Goal: Information Seeking & Learning: Learn about a topic

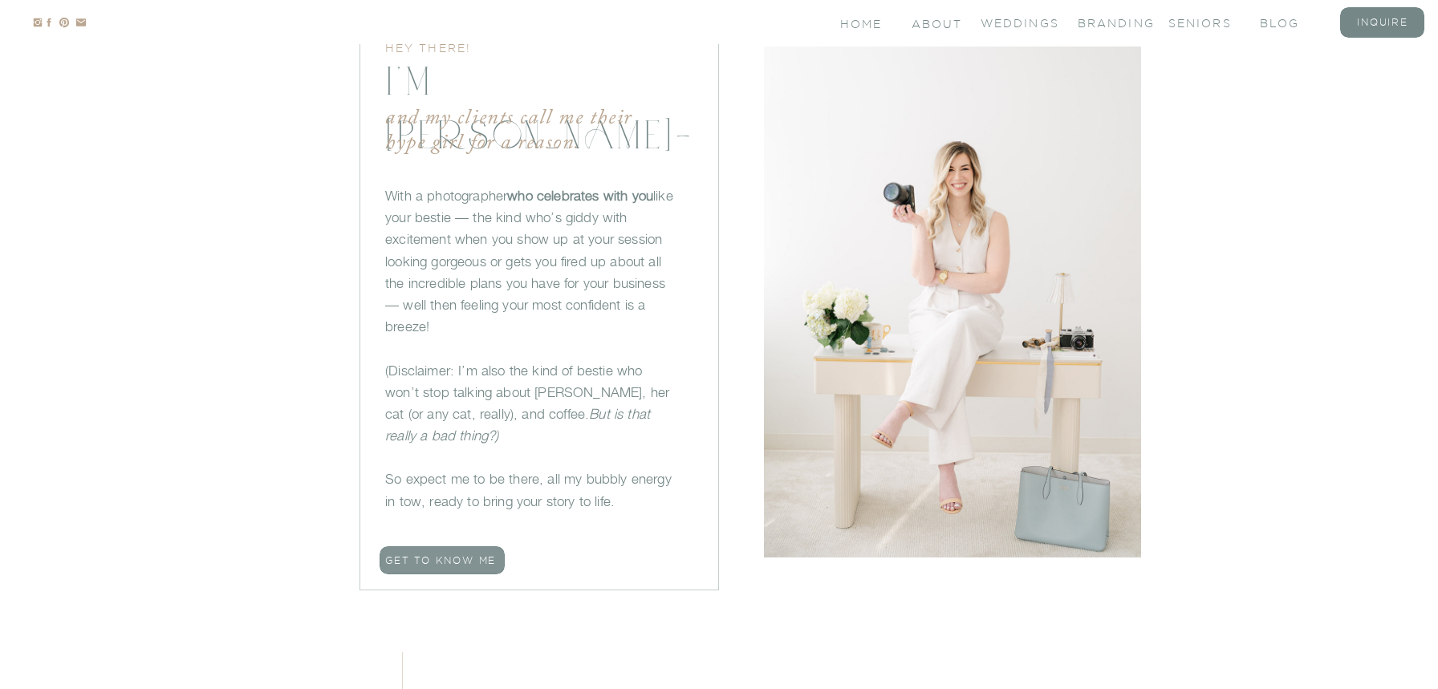
scroll to position [1100, 0]
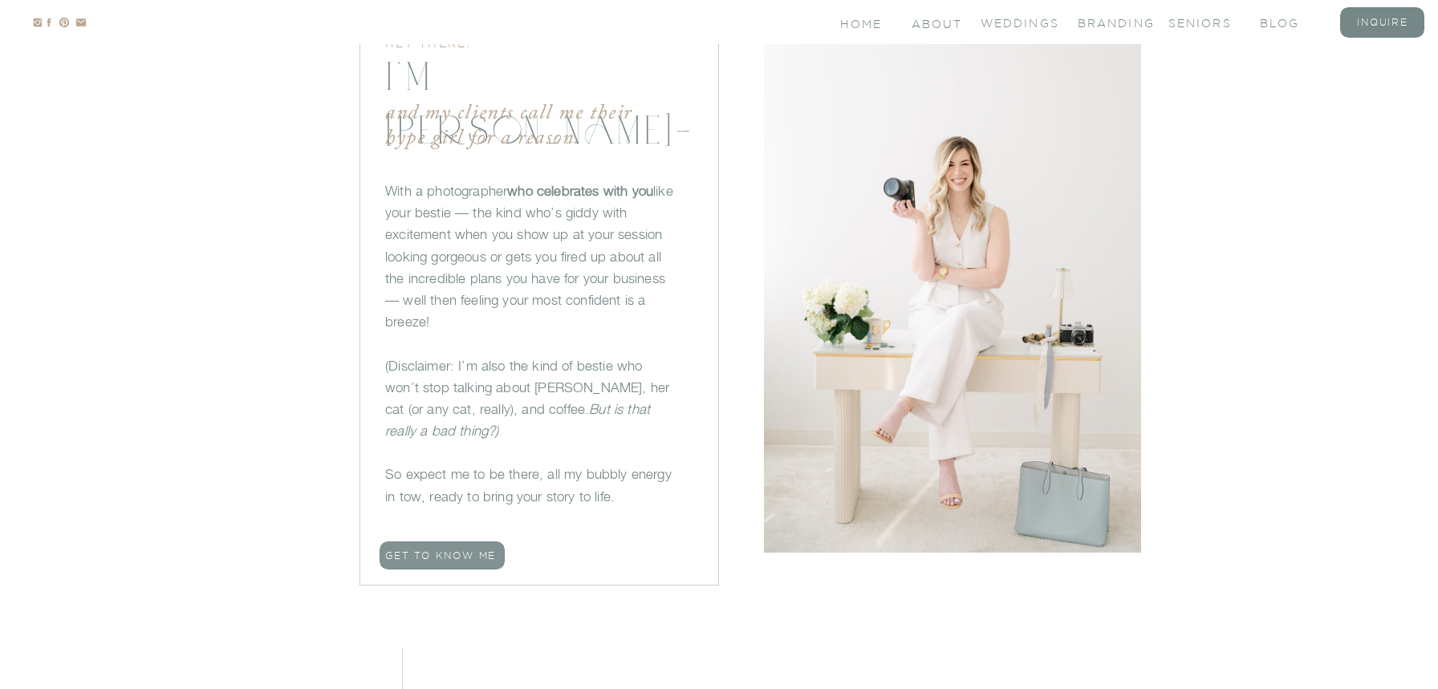
click at [454, 554] on nav "Get to know me" at bounding box center [445, 557] width 120 height 16
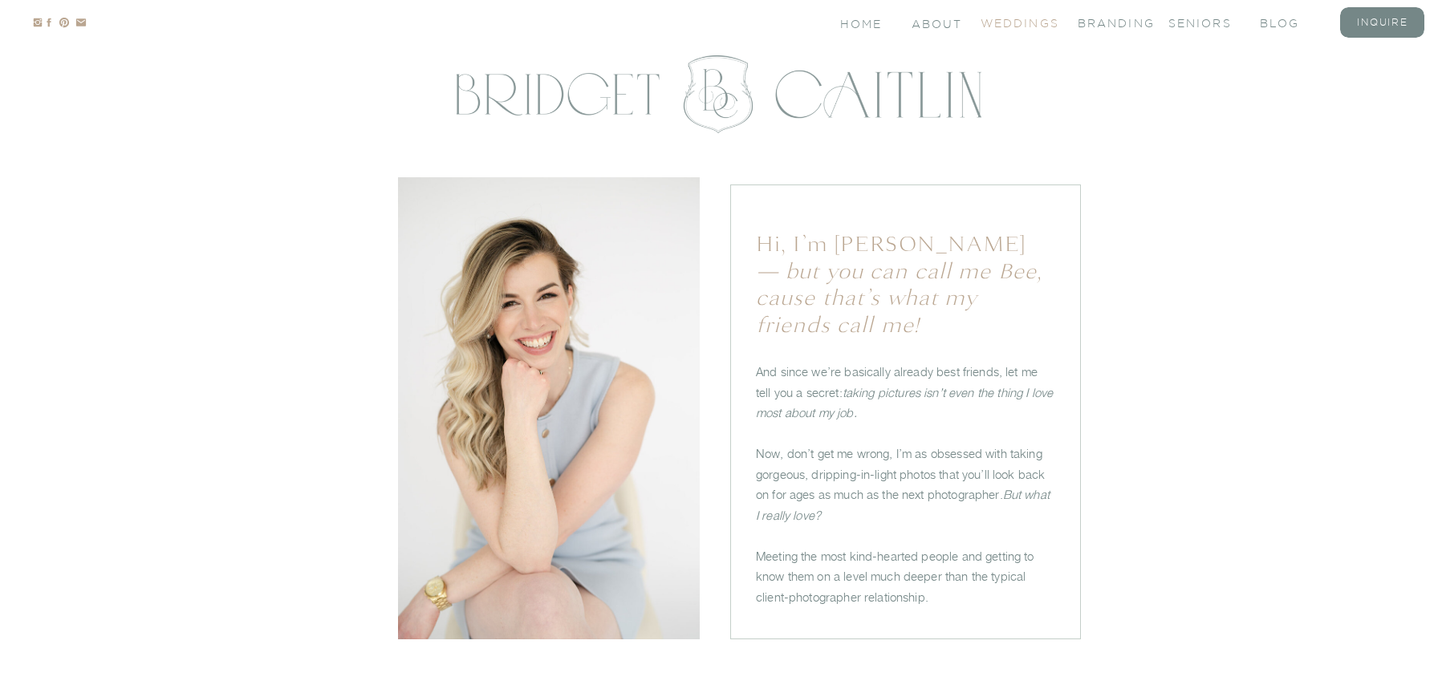
click at [1011, 22] on nav "Weddings" at bounding box center [1012, 22] width 64 height 14
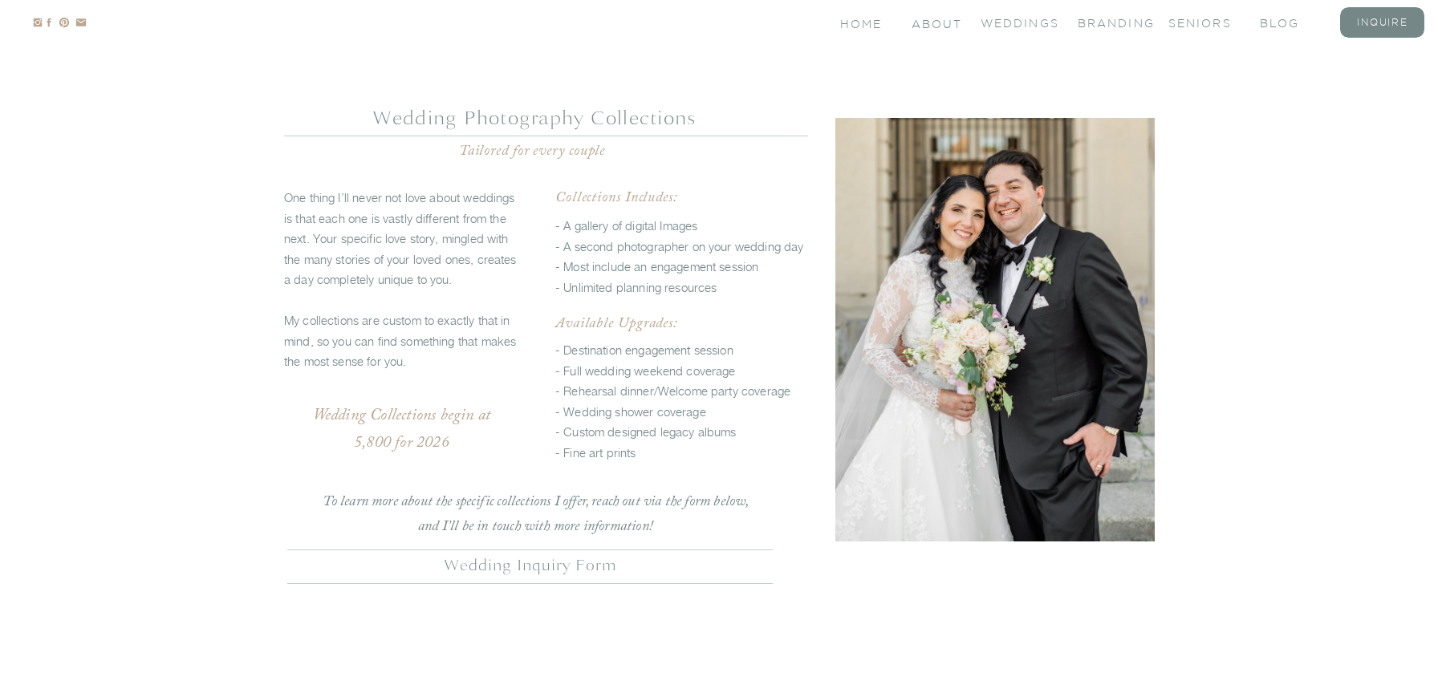
scroll to position [3981, 0]
drag, startPoint x: 355, startPoint y: 445, endPoint x: 392, endPoint y: 446, distance: 36.1
click at [392, 446] on p "Wedding Collections begin at 5,800 for 2026" at bounding box center [402, 428] width 216 height 51
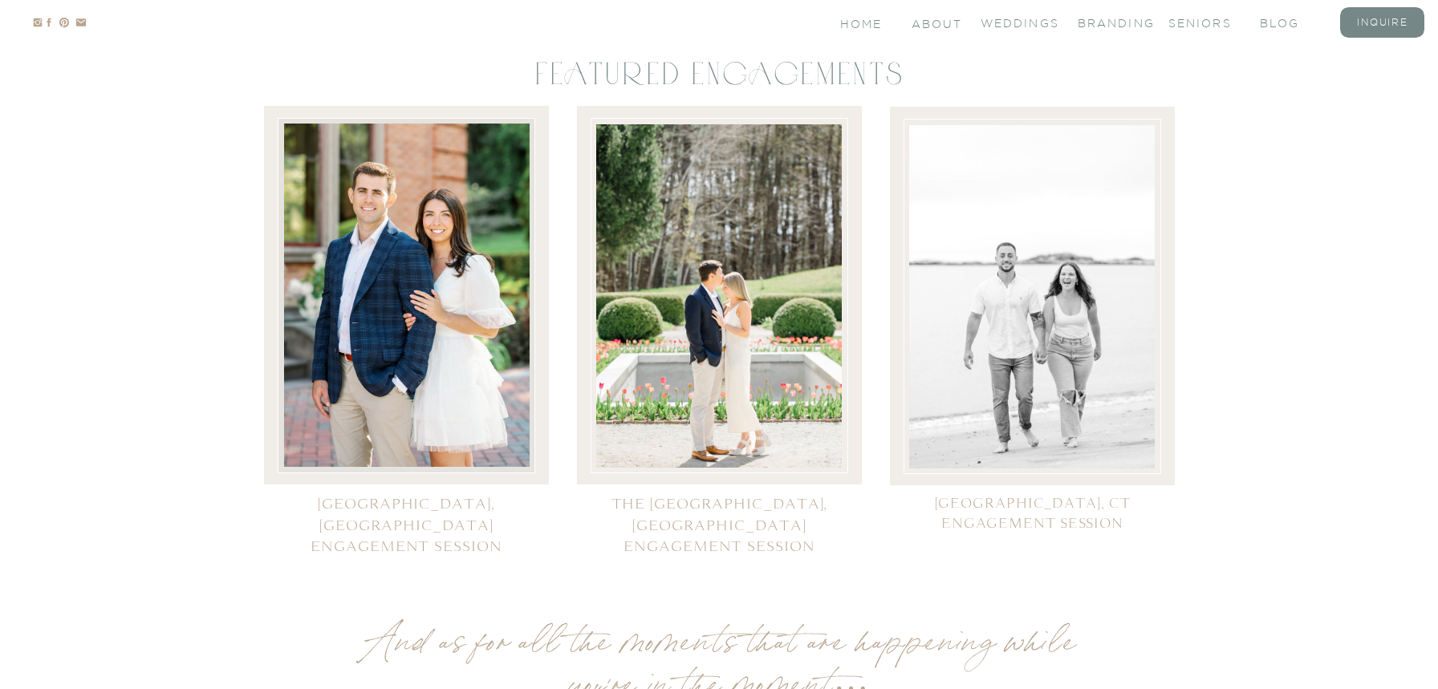
scroll to position [7723, 0]
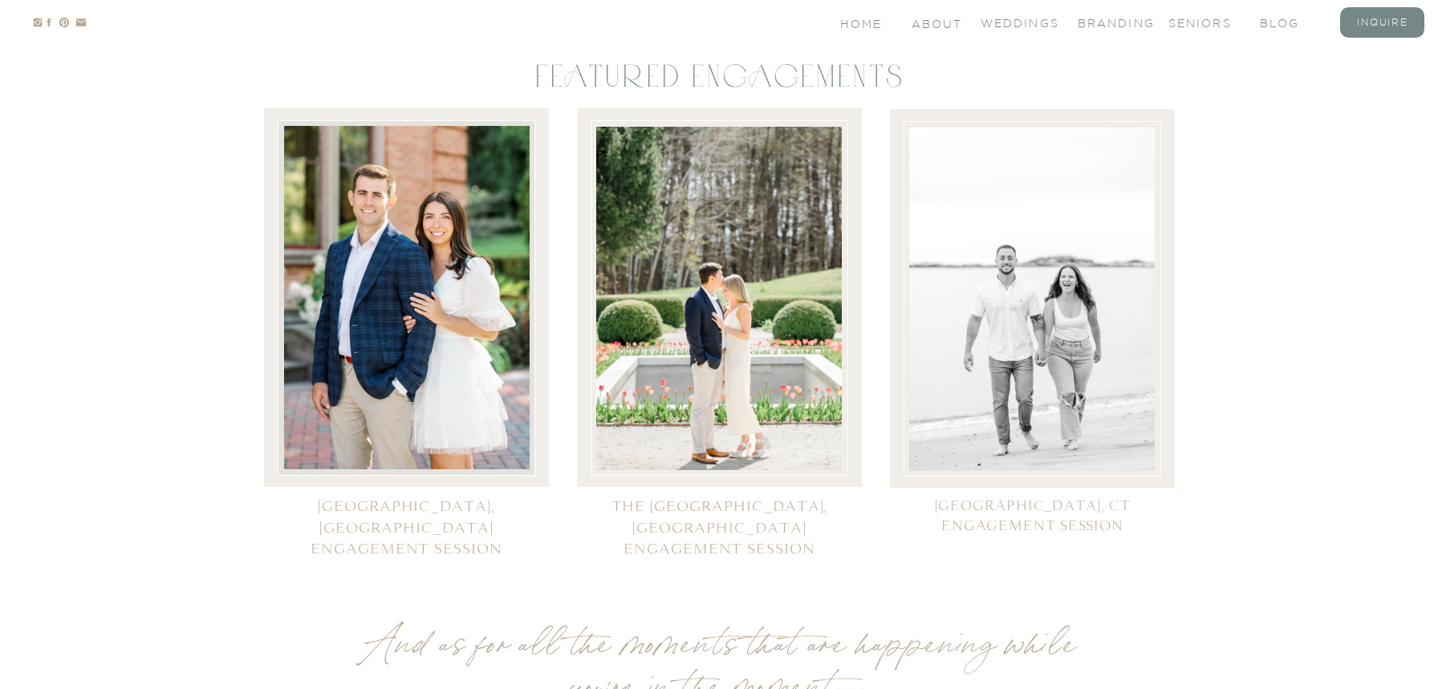
click at [392, 323] on div at bounding box center [407, 297] width 246 height 343
